Goal: Obtain resource: Obtain resource

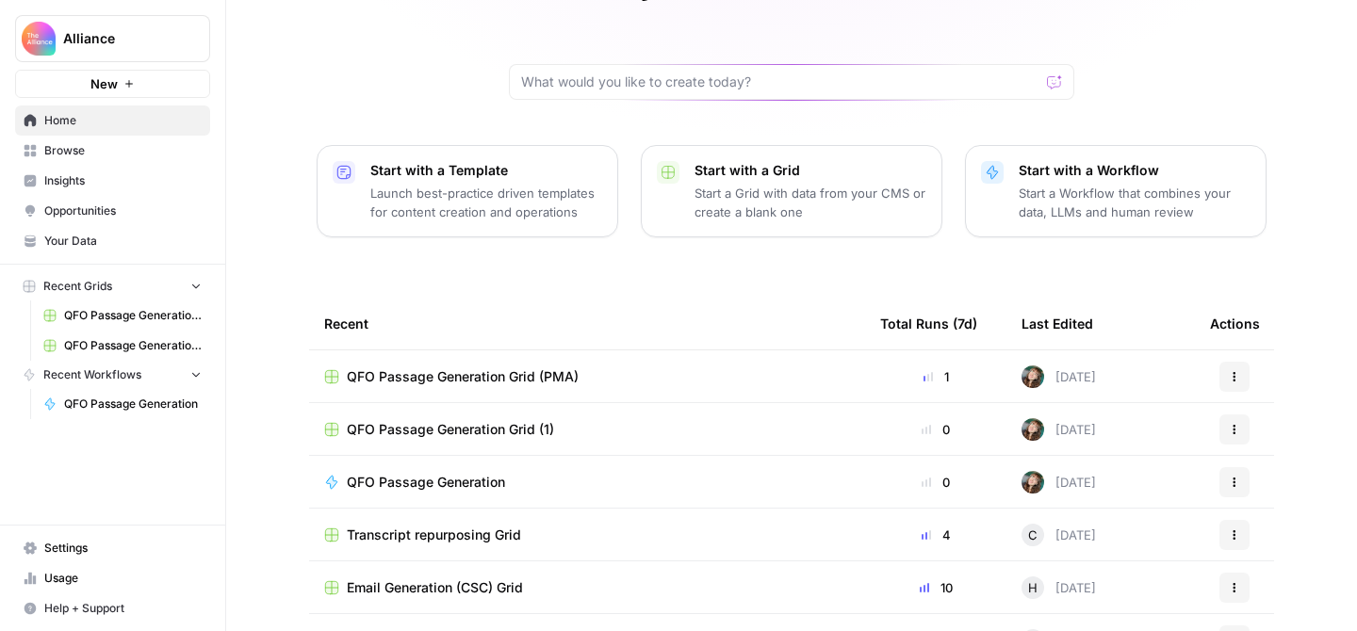
scroll to position [150, 0]
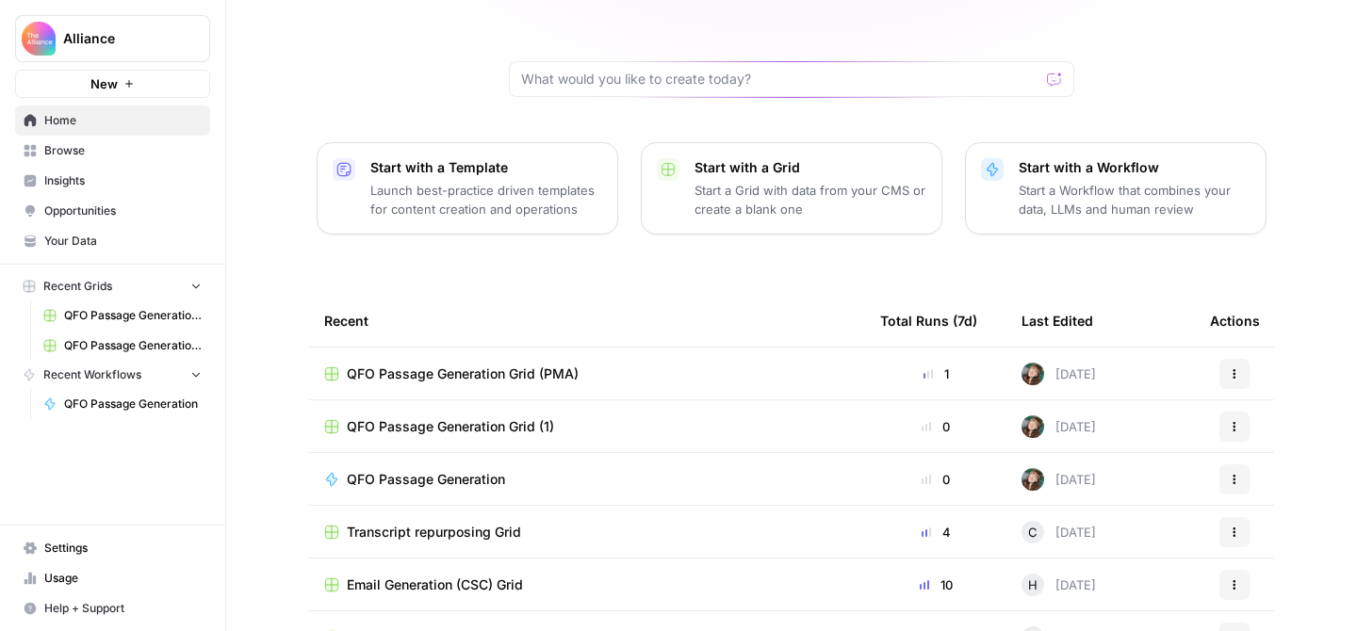
click at [630, 348] on td "QFO Passage Generation Grid (PMA)" at bounding box center [587, 374] width 556 height 52
click at [626, 365] on div "QFO Passage Generation Grid (PMA)" at bounding box center [587, 374] width 526 height 19
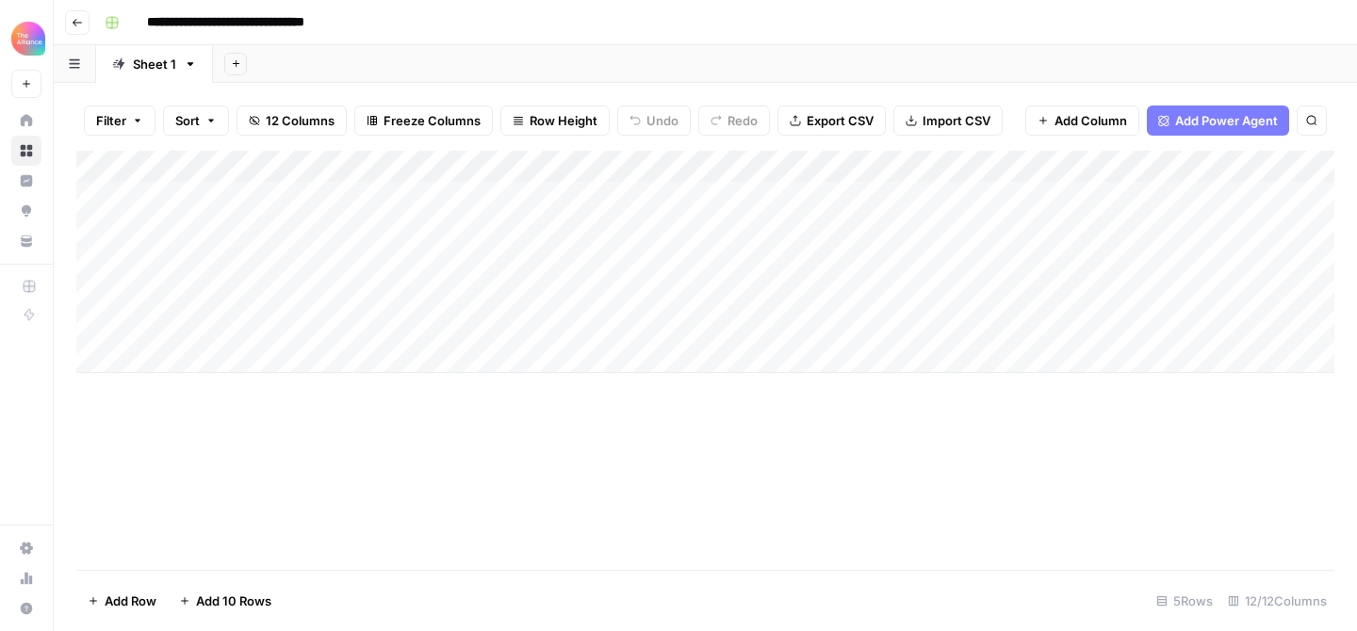
click at [269, 295] on div "Add Column" at bounding box center [705, 262] width 1258 height 222
click at [443, 293] on div "Add Column" at bounding box center [705, 262] width 1258 height 222
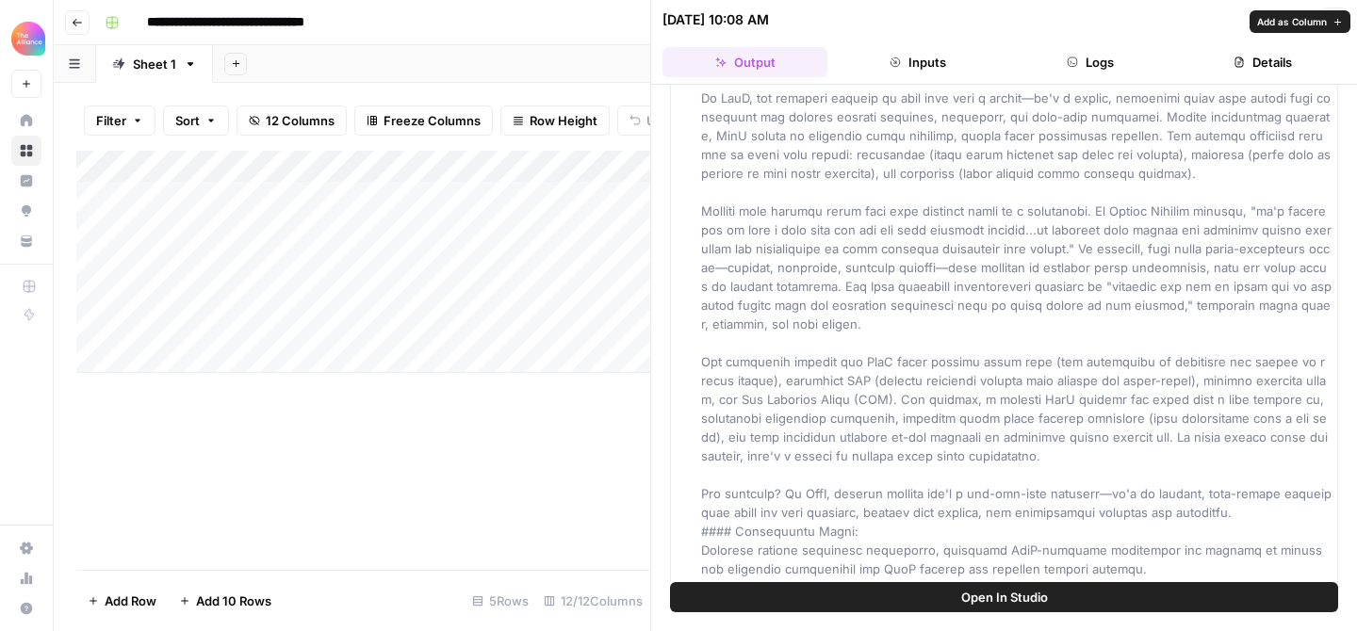
scroll to position [2825, 0]
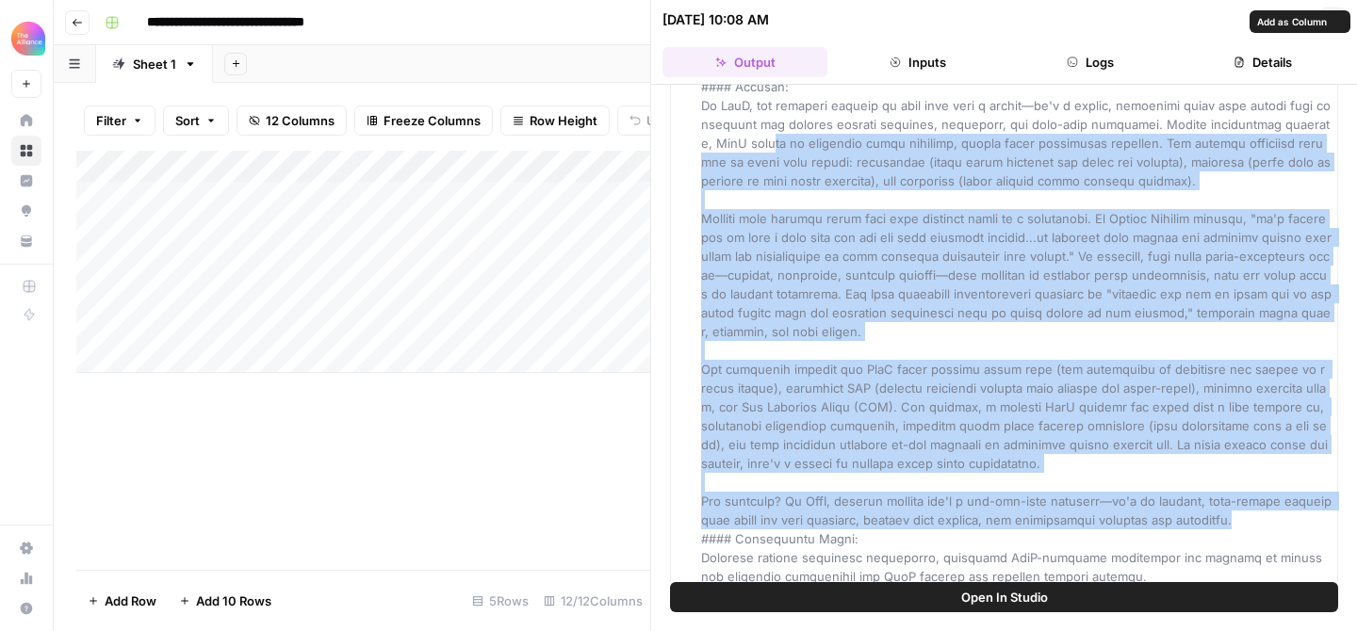
drag, startPoint x: 1240, startPoint y: 500, endPoint x: 704, endPoint y: 126, distance: 653.4
click at [704, 126] on div "passage_005" at bounding box center [1016, 332] width 631 height 660
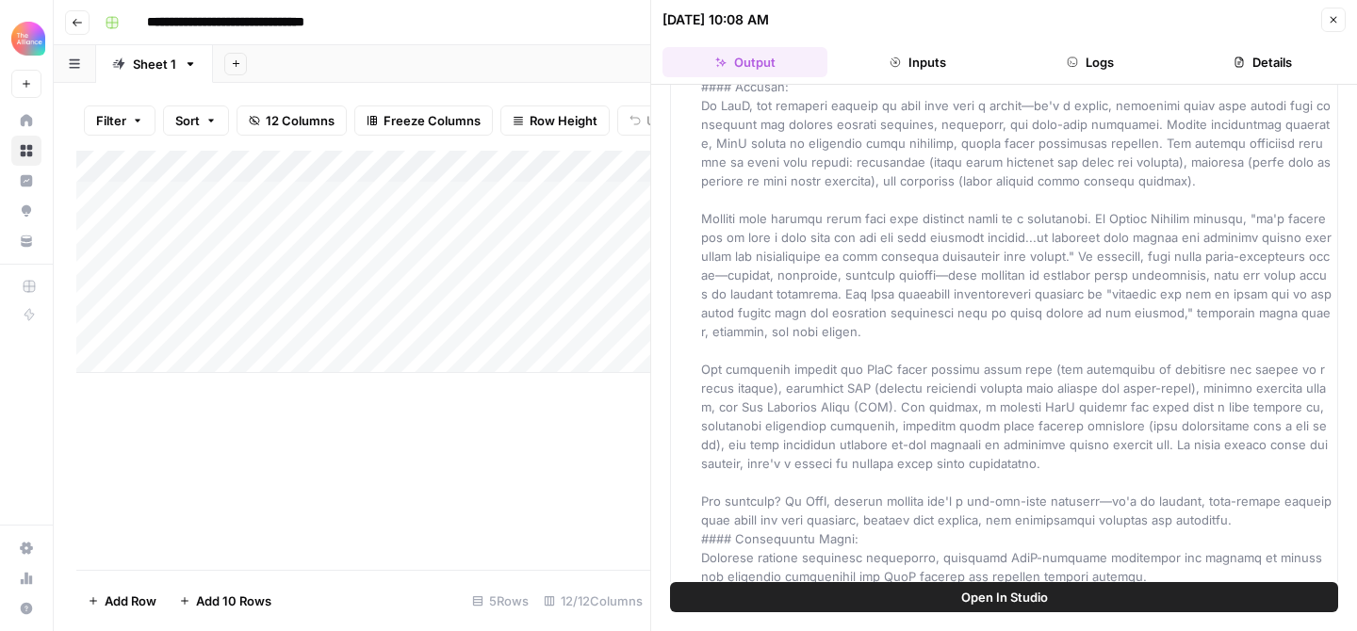
click at [710, 129] on span at bounding box center [1018, 332] width 634 height 656
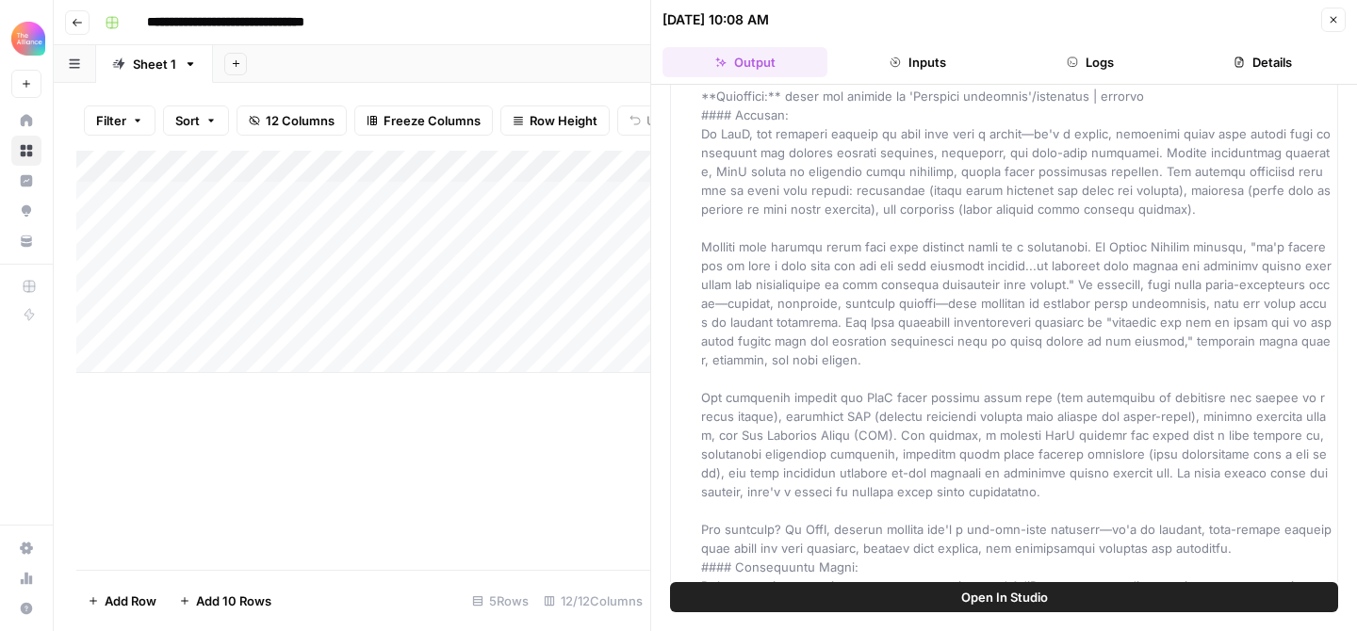
scroll to position [2797, 0]
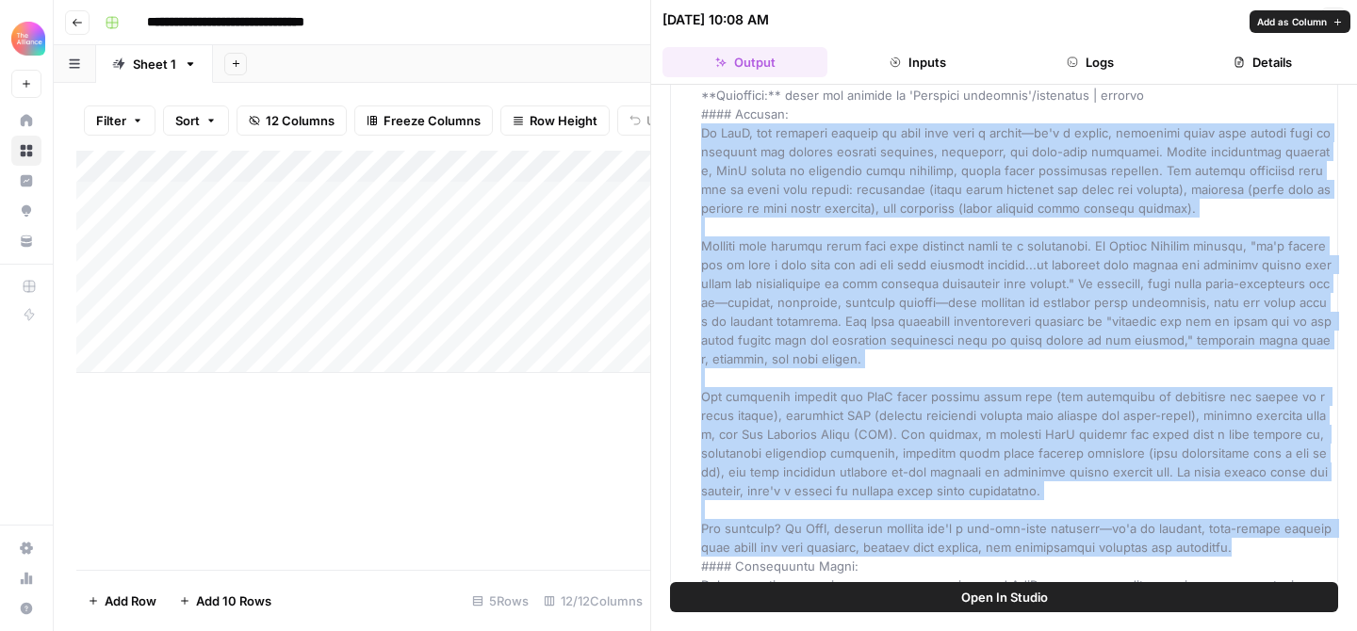
drag, startPoint x: 702, startPoint y: 116, endPoint x: 1242, endPoint y: 528, distance: 679.2
click at [1242, 528] on div "passage_005" at bounding box center [1016, 359] width 631 height 660
copy span "Lo IpsU, dol sitametc adipisc el sedd eius temp i utlabo—et'd m aliqua, enimadm…"
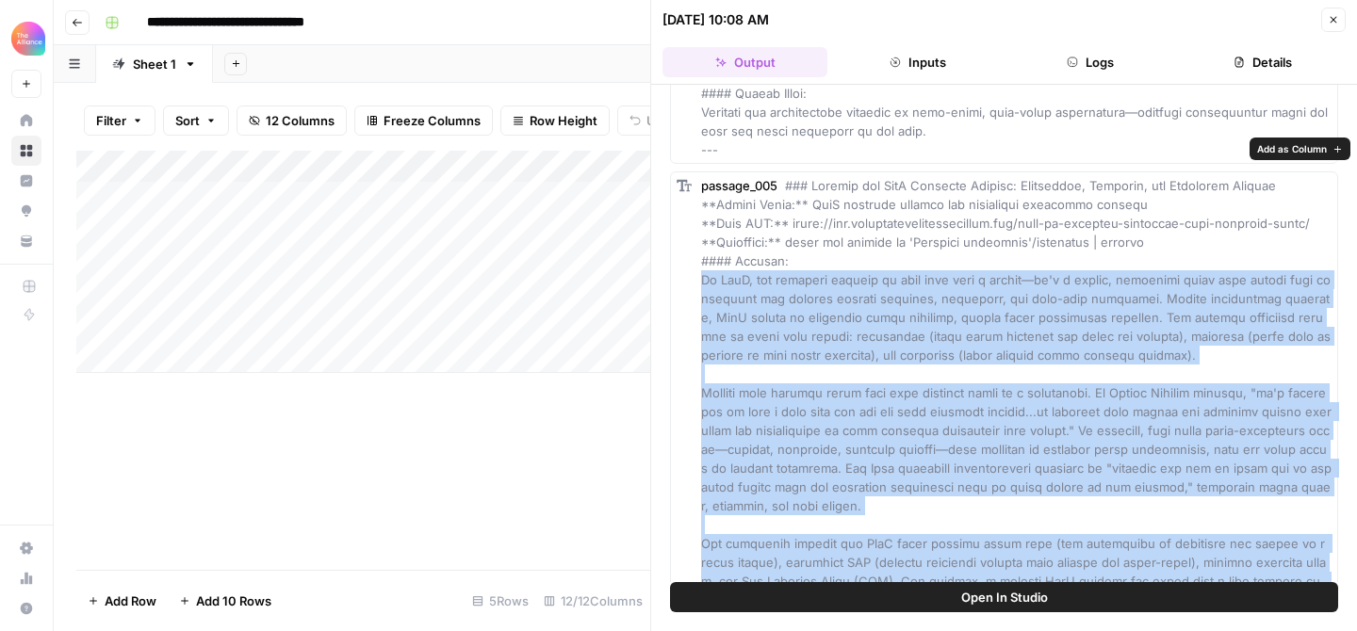
scroll to position [2649, 0]
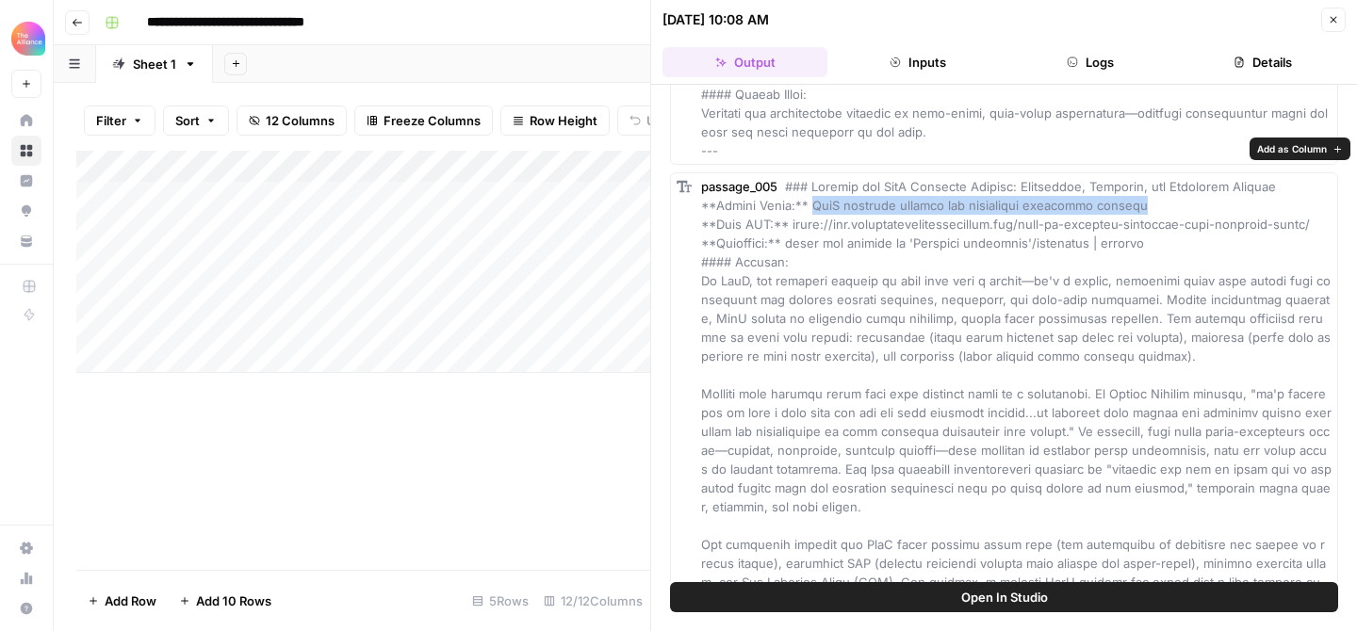
drag, startPoint x: 811, startPoint y: 168, endPoint x: 1153, endPoint y: 167, distance: 341.2
click at [1153, 177] on div "passage_005" at bounding box center [1016, 507] width 631 height 660
copy span "SaaS customer journey map onboarding retention metrics"
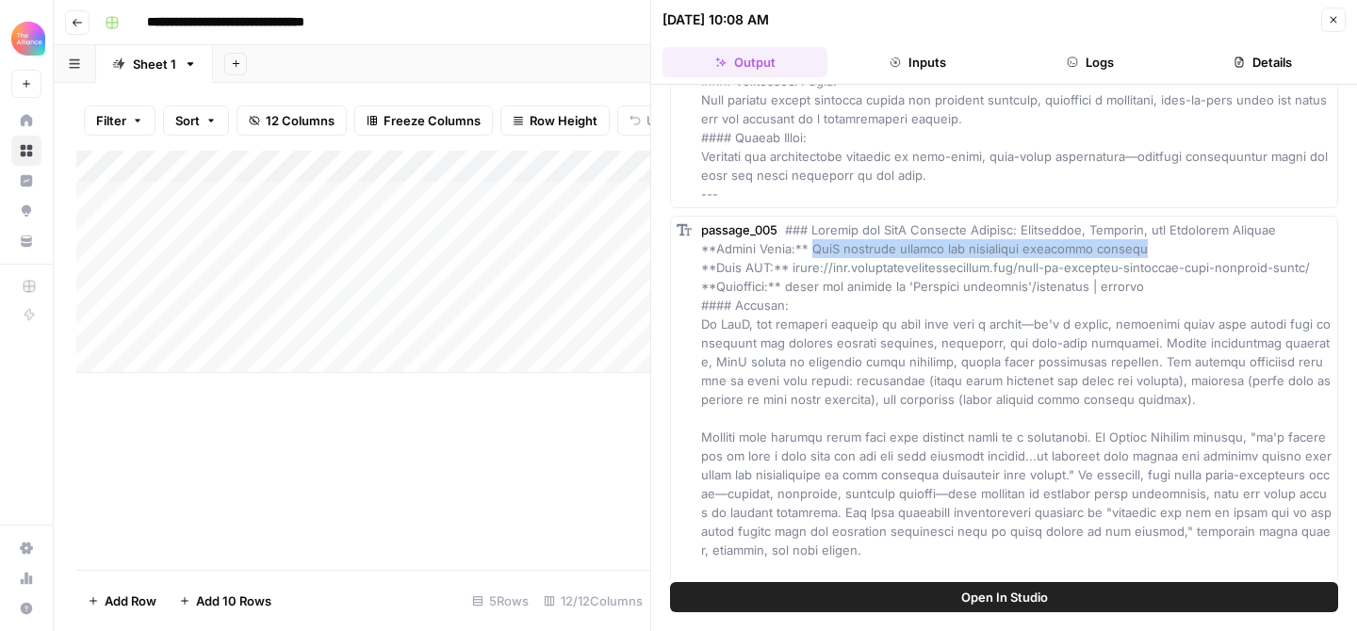
scroll to position [2604, 0]
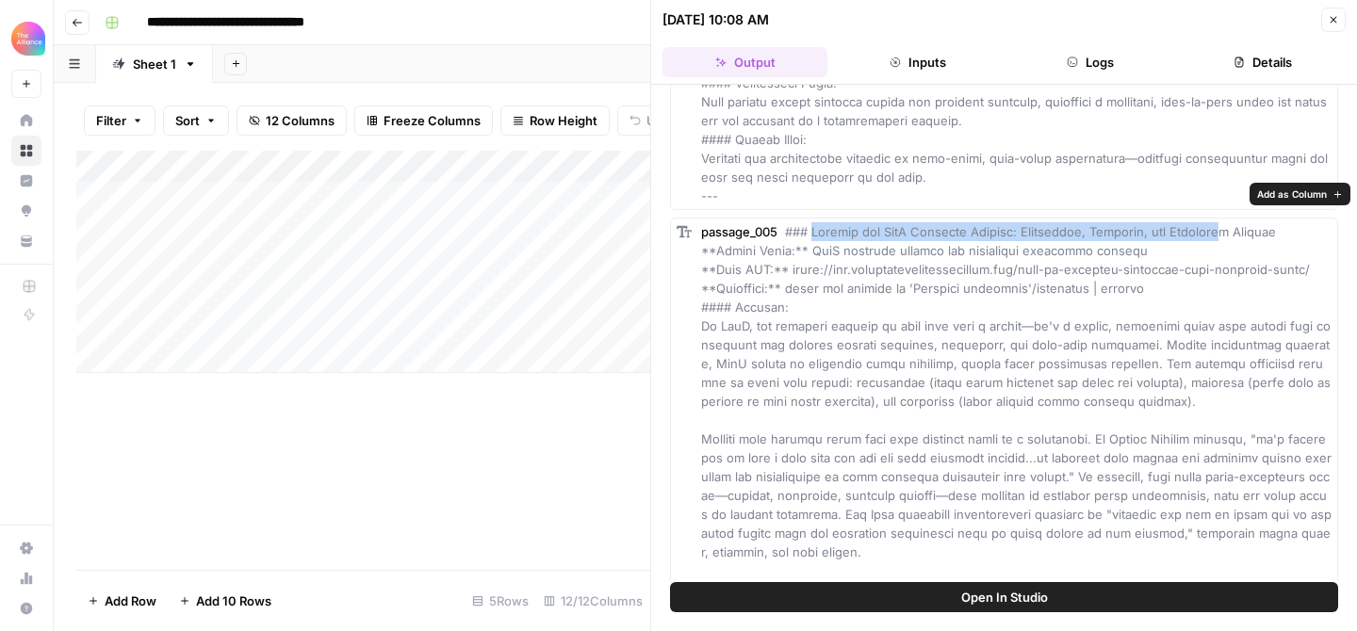
drag, startPoint x: 815, startPoint y: 190, endPoint x: 1241, endPoint y: 198, distance: 426.1
click at [1241, 224] on span at bounding box center [1018, 552] width 634 height 656
copy span "Mapping the SaaS Customer Journey: Onboarding, Adoption, and Retentio"
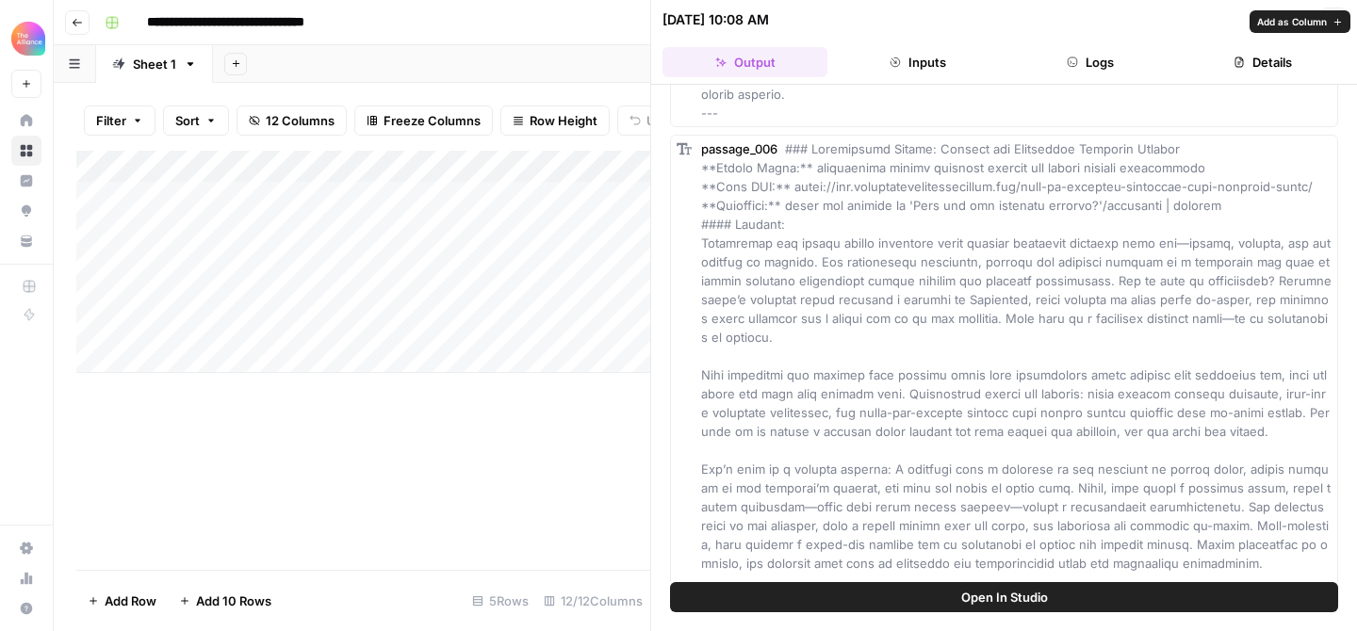
scroll to position [3372, 0]
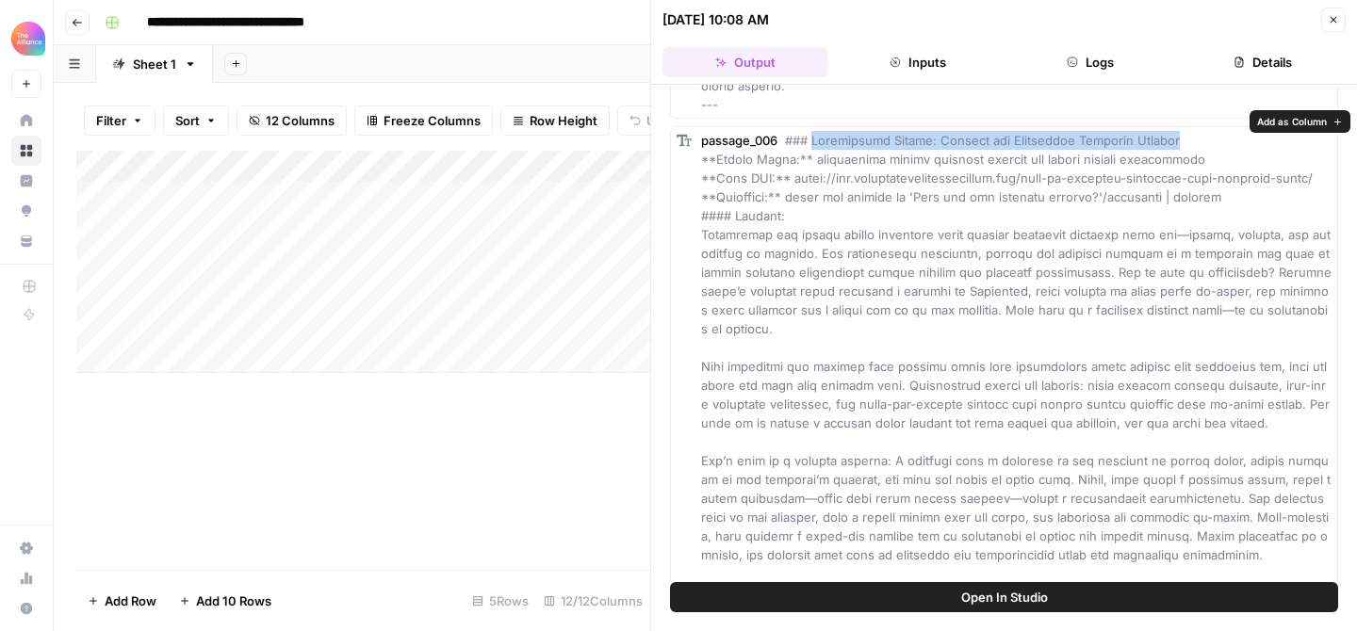
drag, startPoint x: 815, startPoint y: 124, endPoint x: 1198, endPoint y: 121, distance: 382.7
click at [1198, 131] on div "passage_006" at bounding box center [1016, 442] width 631 height 622
copy span "Omnichannel Retail: Mapping the Integrated Customer Journey"
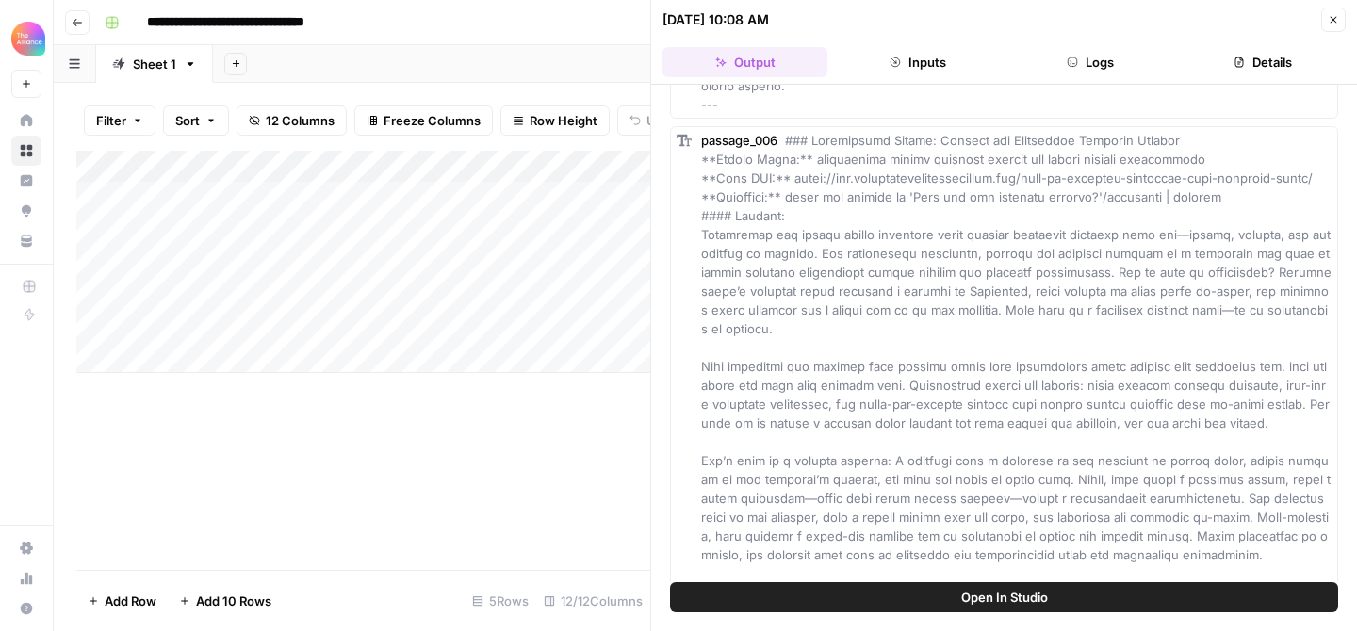
click at [890, 306] on span at bounding box center [1018, 442] width 634 height 618
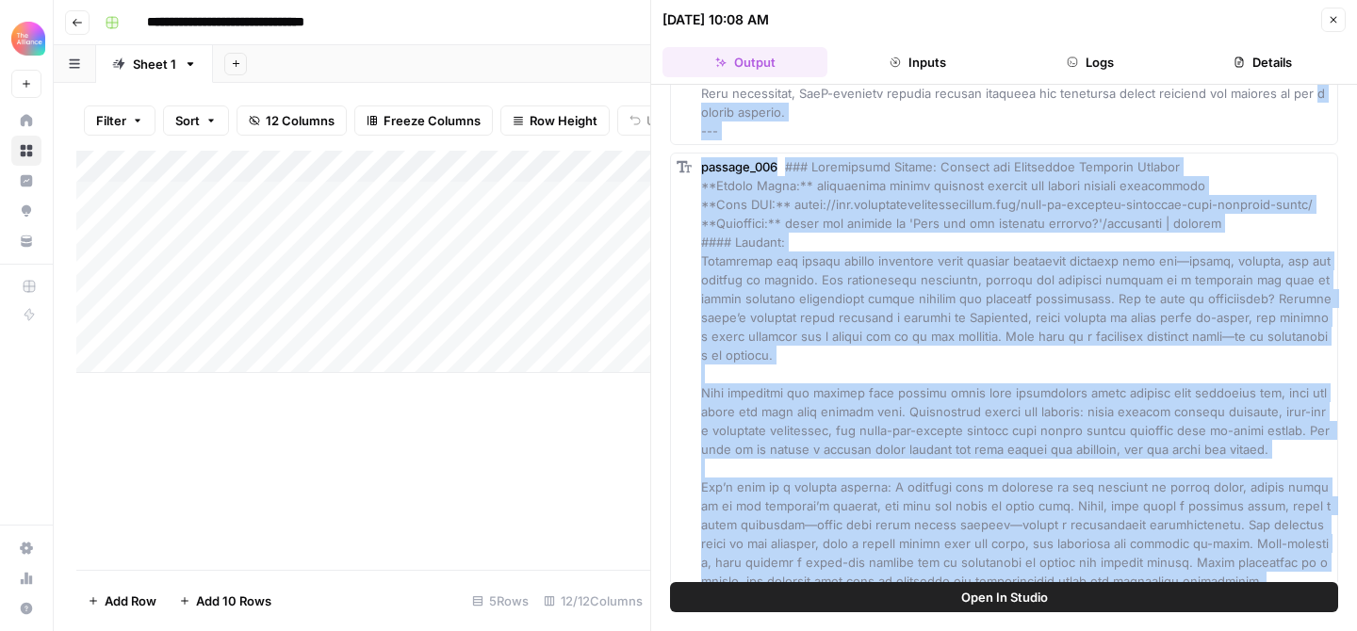
scroll to position [3323, 0]
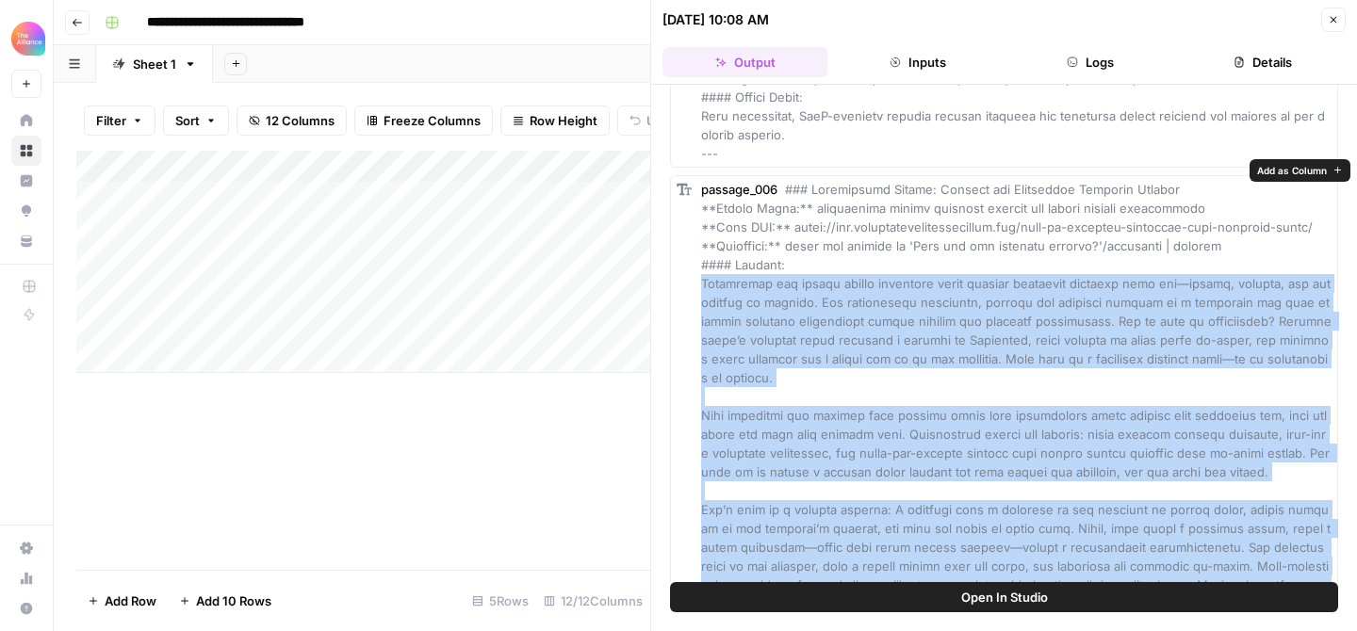
drag, startPoint x: 1289, startPoint y: 368, endPoint x: 696, endPoint y: 282, distance: 599.0
click at [696, 282] on div "passage_006" at bounding box center [1004, 490] width 668 height 631
copy span "Loremipsum dol sitame consec adipiscin elits doeiusm temporinc utlabore etdo ma…"
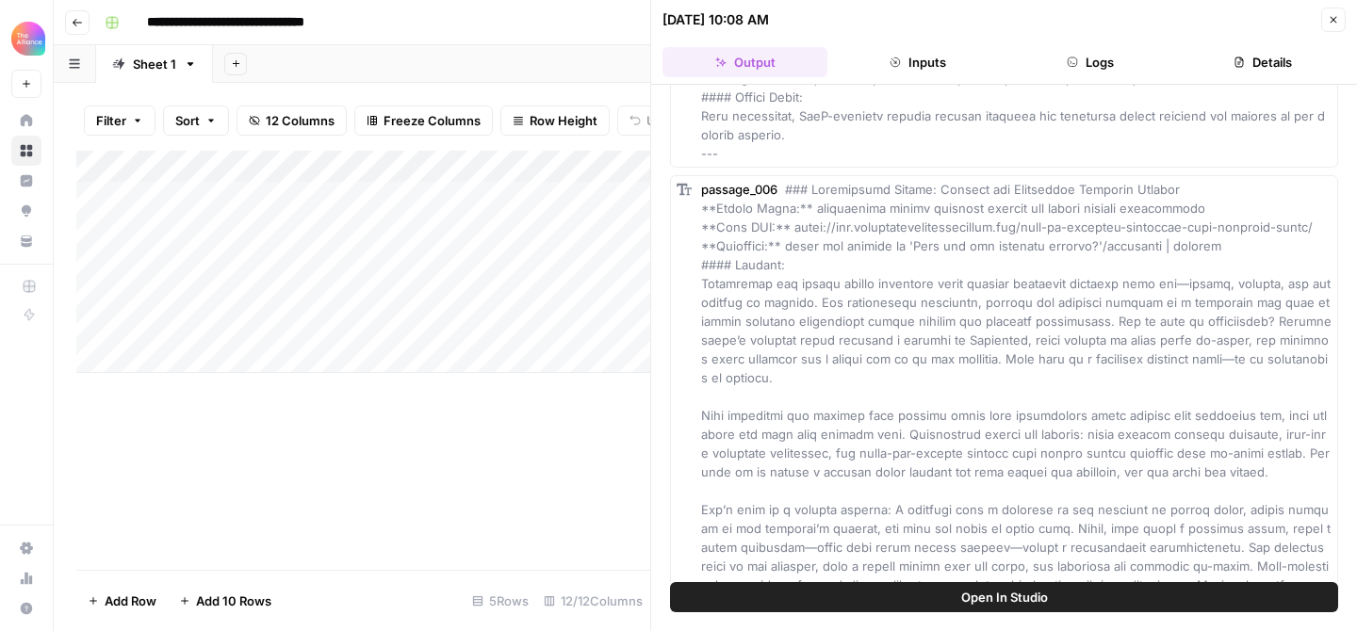
click at [833, 336] on span at bounding box center [1018, 491] width 634 height 618
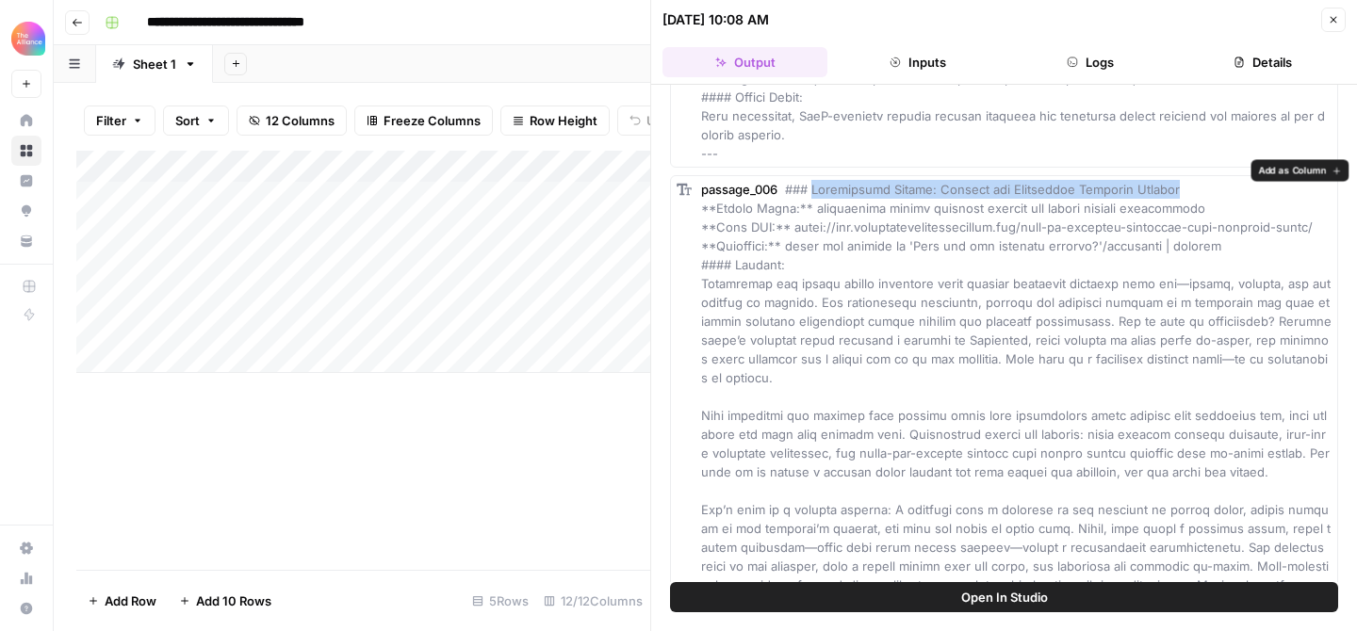
drag, startPoint x: 816, startPoint y: 173, endPoint x: 1228, endPoint y: 174, distance: 411.9
click at [1228, 180] on div "passage_006" at bounding box center [1016, 491] width 631 height 622
copy span "Omnichannel Retail: Mapping the Integrated Customer Journey"
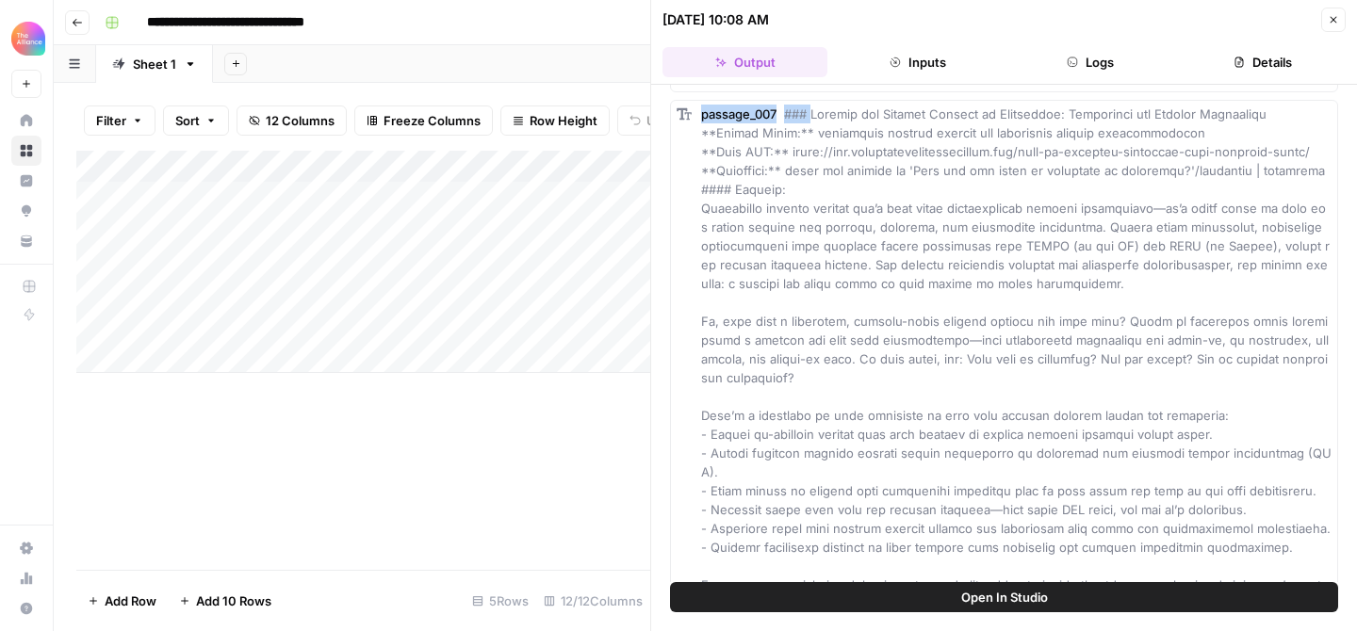
scroll to position [4037, 0]
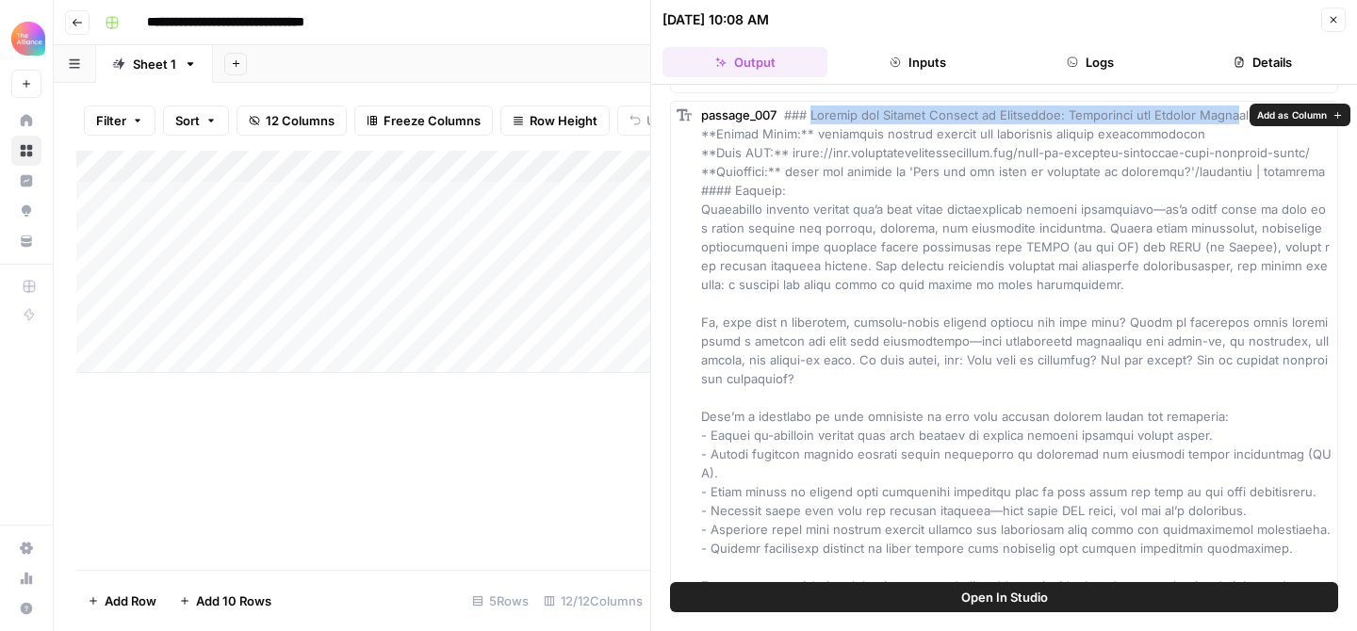
drag, startPoint x: 814, startPoint y: 113, endPoint x: 1247, endPoint y: 115, distance: 432.6
click at [1247, 115] on span at bounding box center [1016, 425] width 631 height 637
copy span "Mapping the Patient Journey in Healthcare: Compliance and Privacy Essen"
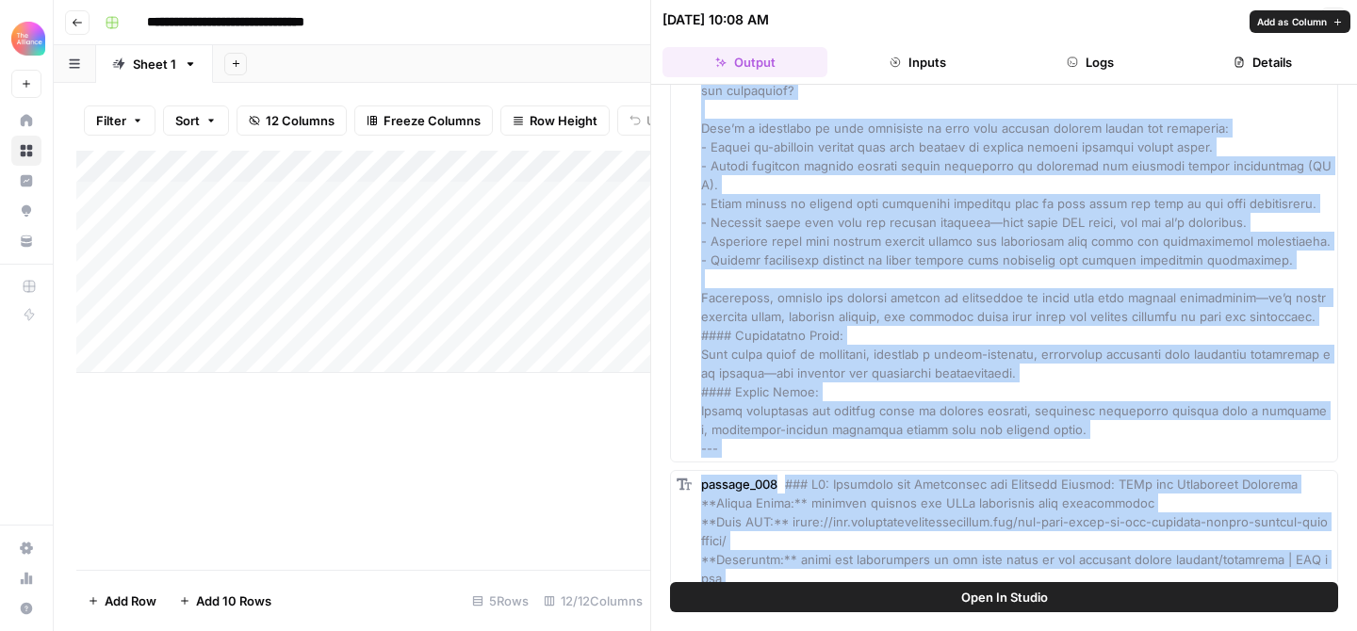
scroll to position [4352, 0]
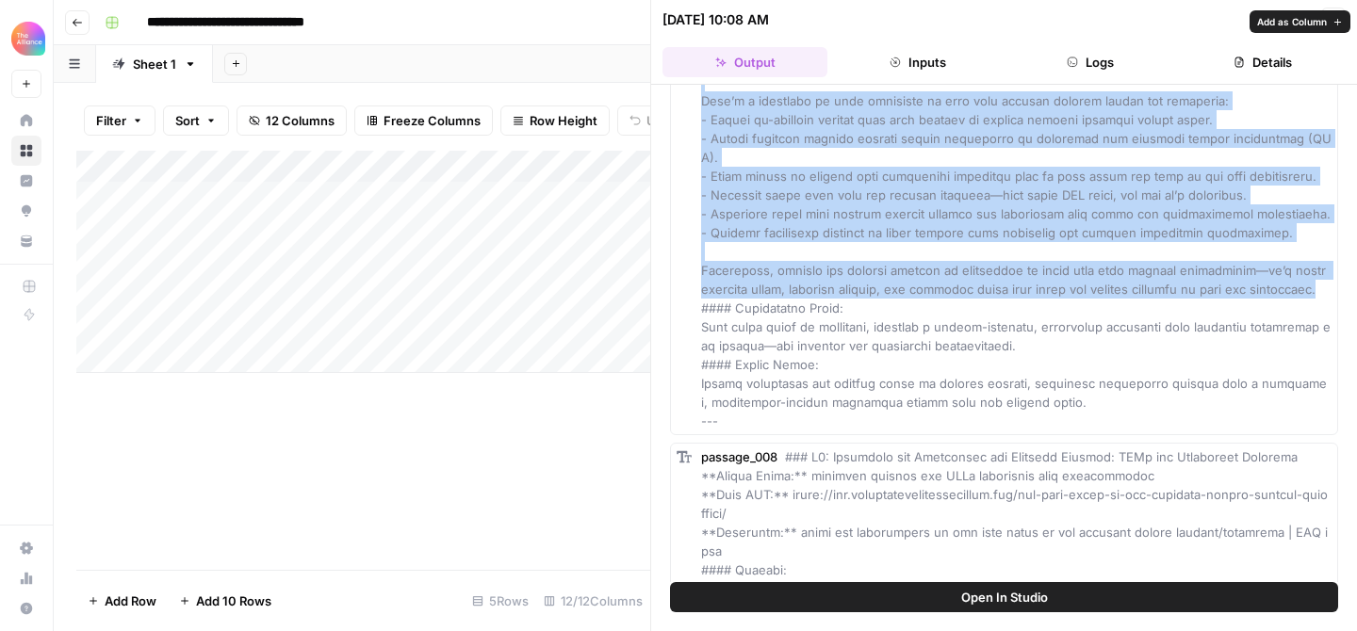
drag, startPoint x: 701, startPoint y: 147, endPoint x: 1324, endPoint y: 289, distance: 639.0
click at [1324, 289] on div "passage_007" at bounding box center [1016, 110] width 631 height 641
copy span "Loremipsum dolorsi ametcon adi’e sedd eiusm temporincidid utlabor etdoloremag—a…"
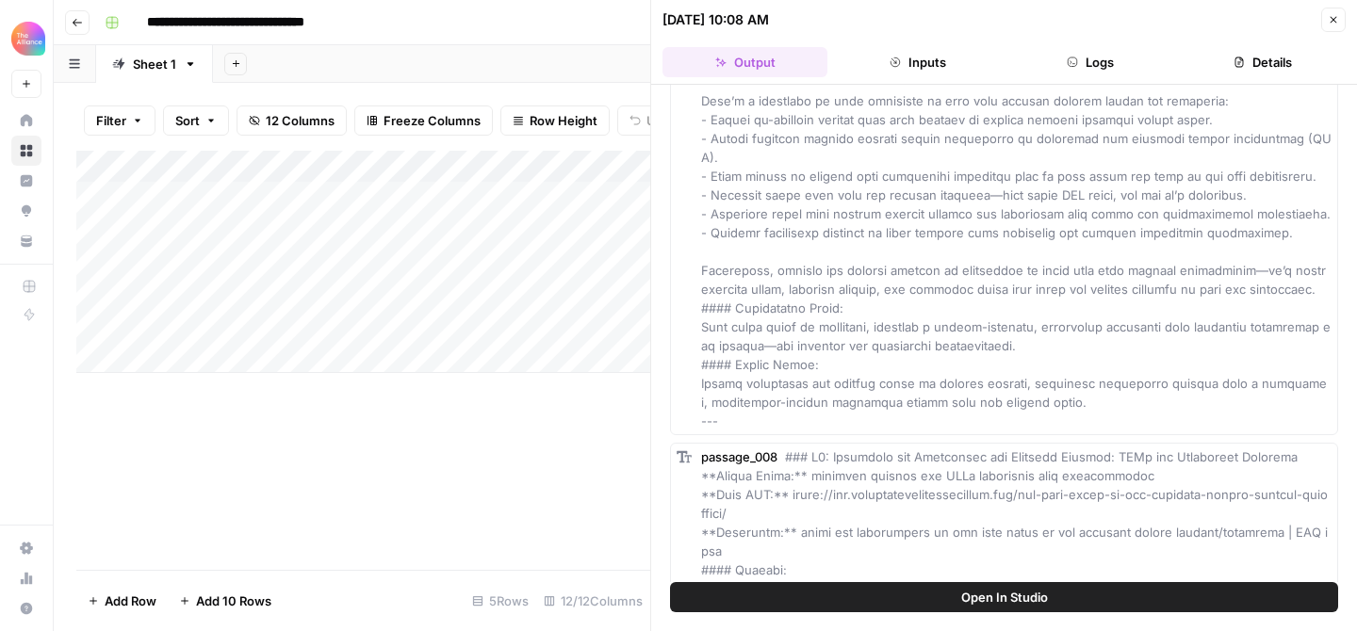
click at [976, 328] on span at bounding box center [1016, 110] width 631 height 637
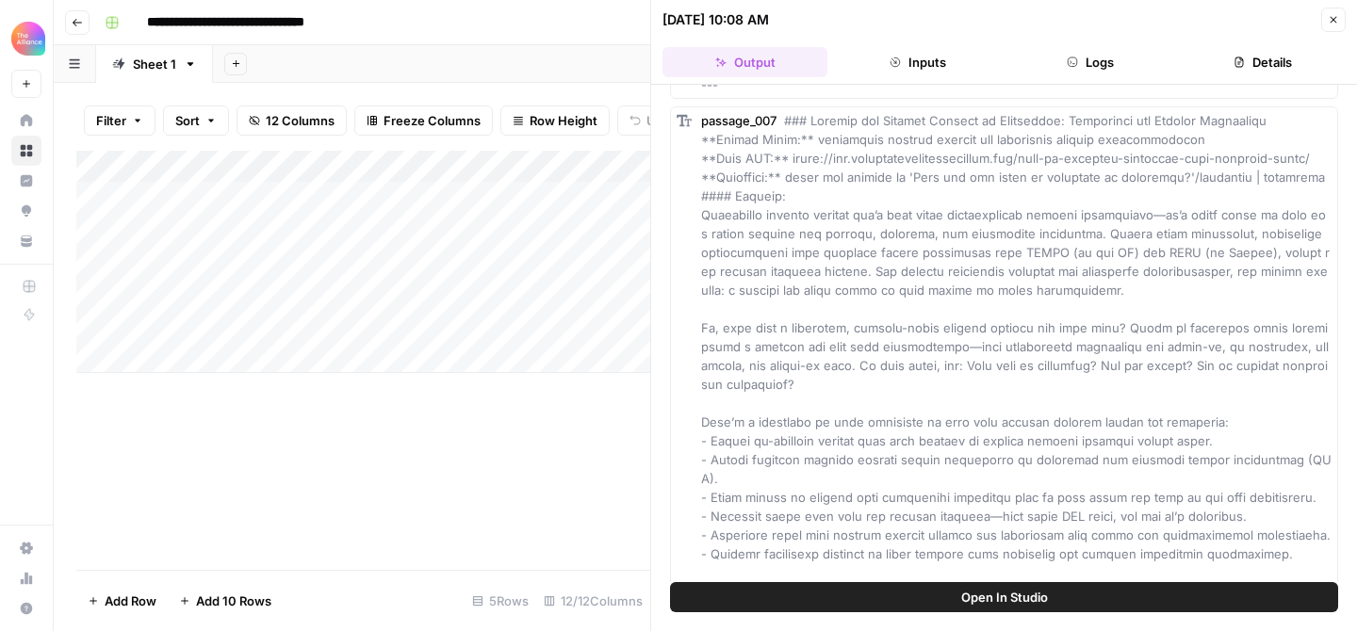
scroll to position [4025, 0]
